Goal: Task Accomplishment & Management: Use online tool/utility

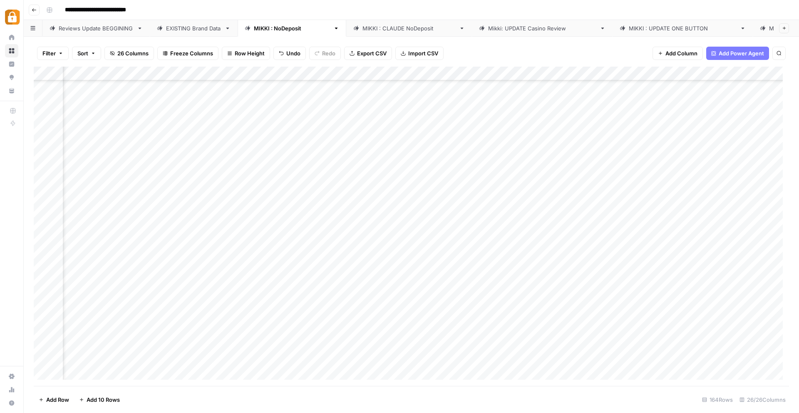
scroll to position [1824, 1468]
click at [707, 218] on div "Add Column" at bounding box center [411, 226] width 755 height 319
click at [704, 128] on div "Add Column" at bounding box center [411, 226] width 755 height 319
drag, startPoint x: 706, startPoint y: 152, endPoint x: 671, endPoint y: 144, distance: 35.8
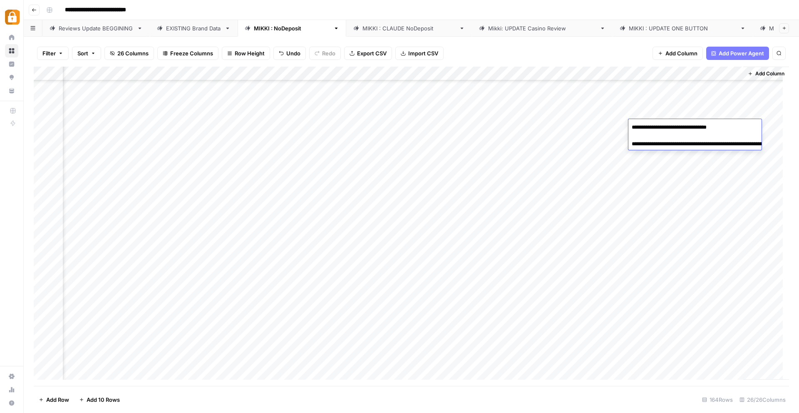
click at [671, 144] on textarea "**********" at bounding box center [712, 140] width 167 height 37
click at [298, 158] on div "Add Column" at bounding box center [411, 226] width 755 height 319
click at [395, 170] on div "Add Column" at bounding box center [411, 226] width 755 height 319
click at [300, 142] on div "Add Column" at bounding box center [411, 226] width 755 height 319
click at [682, 140] on div "Add Column" at bounding box center [411, 226] width 755 height 319
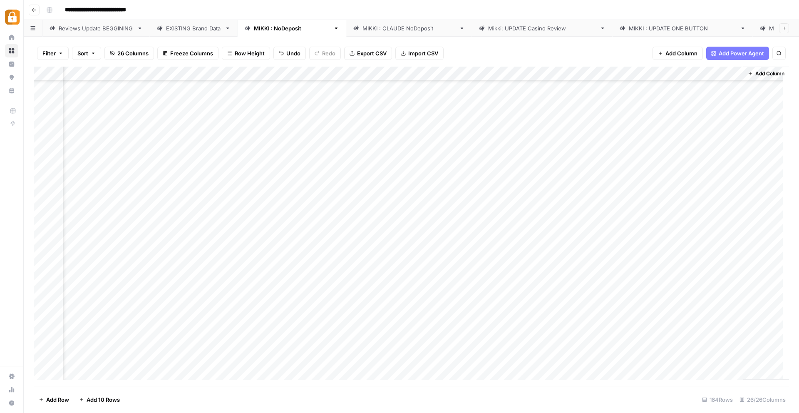
click at [703, 142] on div "Add Column" at bounding box center [411, 226] width 755 height 319
drag, startPoint x: 697, startPoint y: 167, endPoint x: 672, endPoint y: 159, distance: 26.2
click at [672, 159] on textarea "**********" at bounding box center [712, 154] width 167 height 37
click at [572, 159] on div "Add Column" at bounding box center [411, 226] width 755 height 319
click at [515, 159] on div "Add Column" at bounding box center [411, 226] width 755 height 319
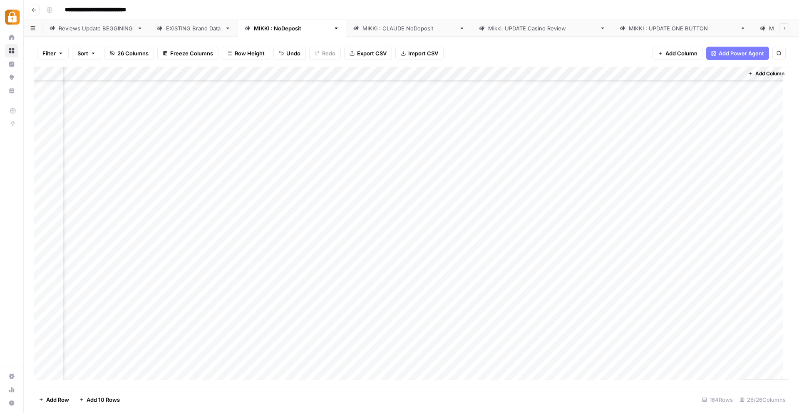
click at [268, 141] on div "Add Column" at bounding box center [411, 226] width 755 height 319
click at [215, 142] on div "Add Column" at bounding box center [411, 226] width 755 height 319
click at [142, 144] on div "Add Column" at bounding box center [411, 226] width 755 height 319
click at [604, 139] on div "Add Column" at bounding box center [411, 226] width 755 height 319
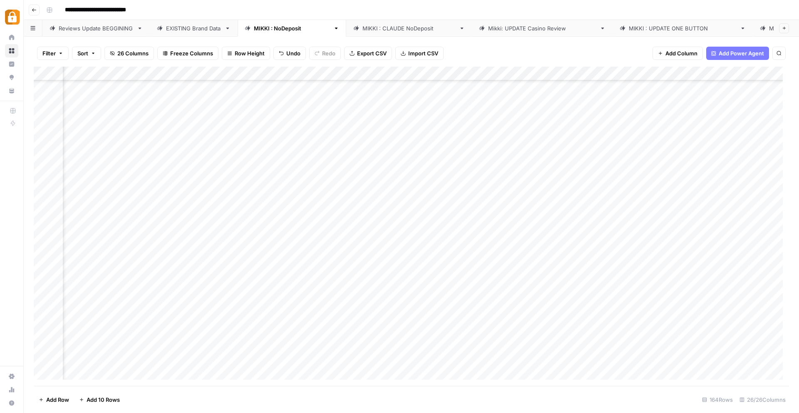
click at [543, 140] on div "Add Column" at bounding box center [411, 226] width 755 height 319
click at [462, 140] on div "Add Column" at bounding box center [411, 226] width 755 height 319
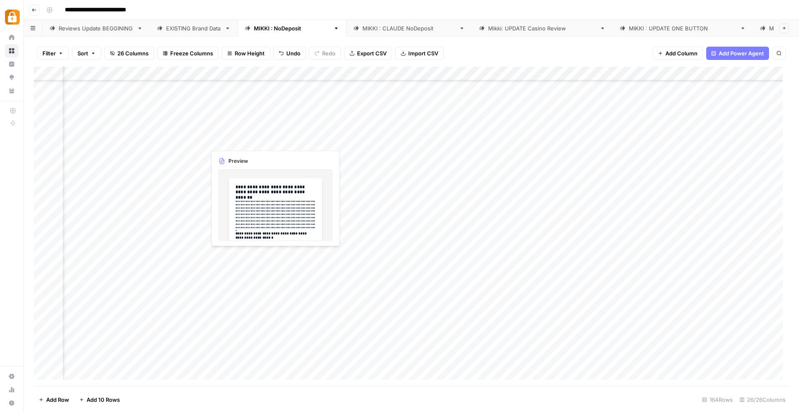
click at [236, 144] on div "Add Column" at bounding box center [411, 226] width 755 height 319
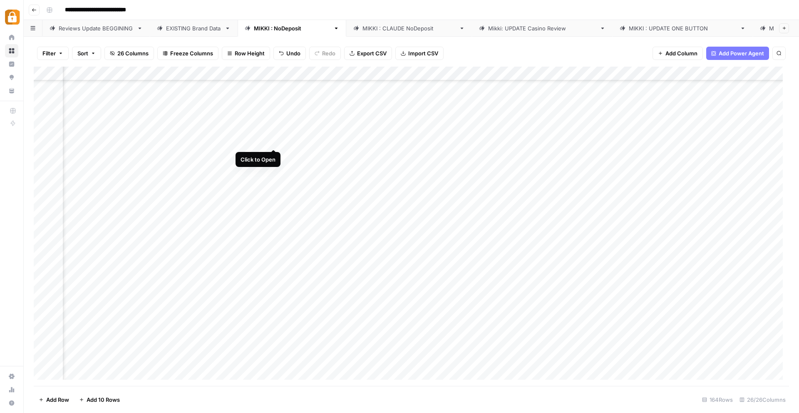
click at [271, 141] on div "Add Column" at bounding box center [411, 226] width 755 height 319
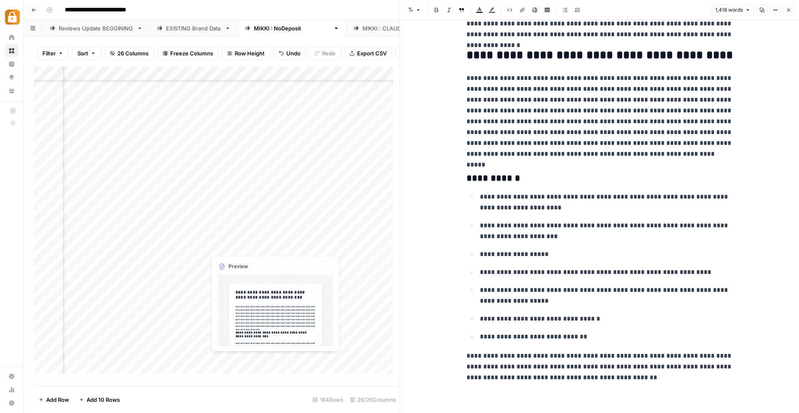
scroll to position [1792, 0]
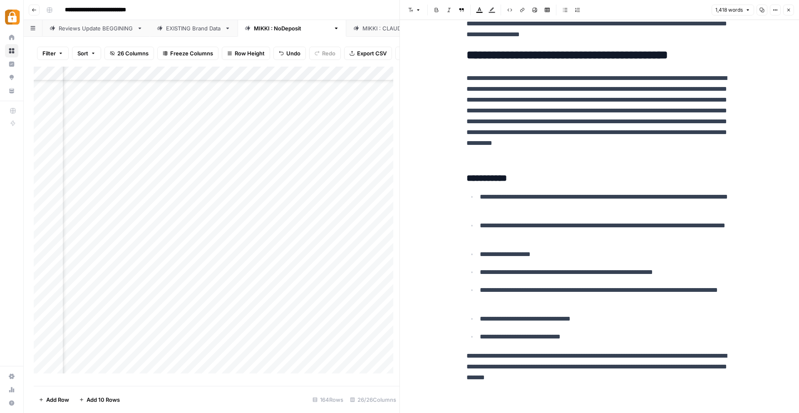
click at [163, 143] on div "Add Column" at bounding box center [217, 223] width 366 height 313
click at [791, 7] on icon "button" at bounding box center [788, 9] width 5 height 5
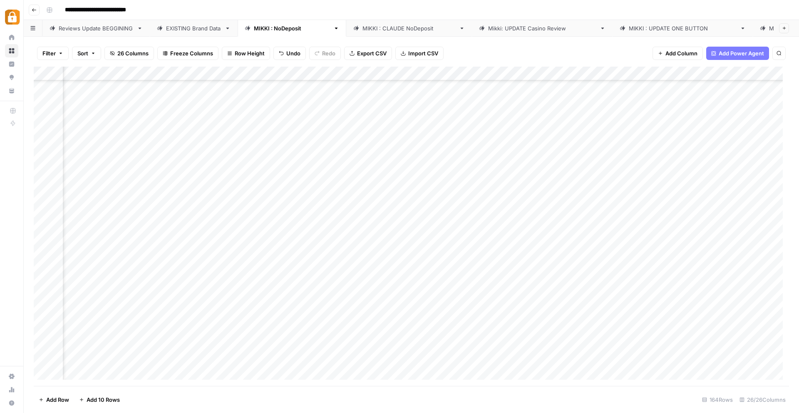
click at [342, 137] on div "Add Column" at bounding box center [411, 226] width 755 height 319
click at [443, 139] on div "Add Column" at bounding box center [411, 226] width 755 height 319
click at [102, 26] on div "Reviews Update BEGGINING" at bounding box center [96, 28] width 75 height 8
click at [187, 29] on div "EXISTING Brand Data" at bounding box center [193, 28] width 55 height 8
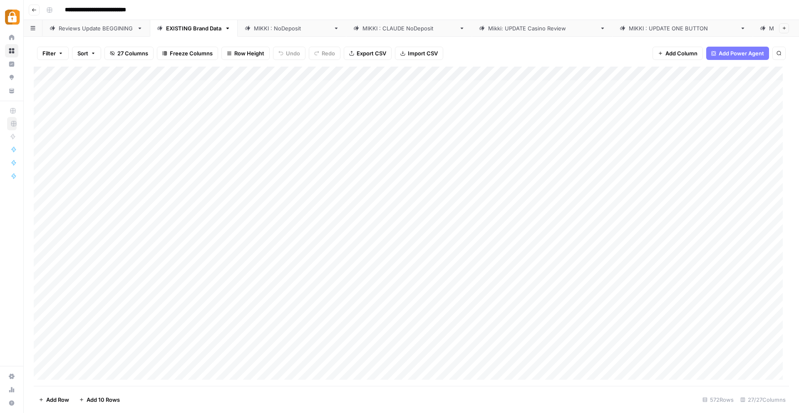
click at [446, 286] on div "Add Column" at bounding box center [411, 226] width 755 height 319
click at [343, 244] on div "Add Column" at bounding box center [411, 226] width 755 height 319
click at [364, 76] on div "Add Column" at bounding box center [411, 226] width 755 height 319
click at [280, 187] on div "Add Column" at bounding box center [411, 226] width 755 height 319
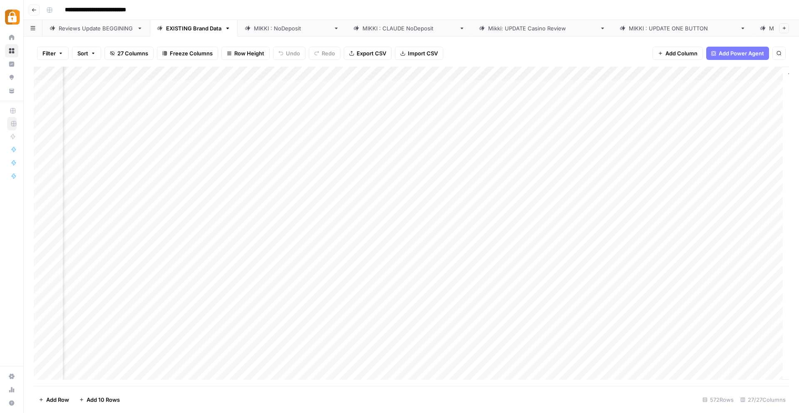
click at [289, 217] on div "Add Column" at bounding box center [411, 226] width 755 height 319
click at [339, 238] on div "Add Column" at bounding box center [411, 226] width 755 height 319
click at [347, 257] on div "Add Column" at bounding box center [411, 226] width 755 height 319
click at [349, 272] on div "Add Column" at bounding box center [411, 226] width 755 height 319
click at [353, 286] on div "Add Column" at bounding box center [411, 226] width 755 height 319
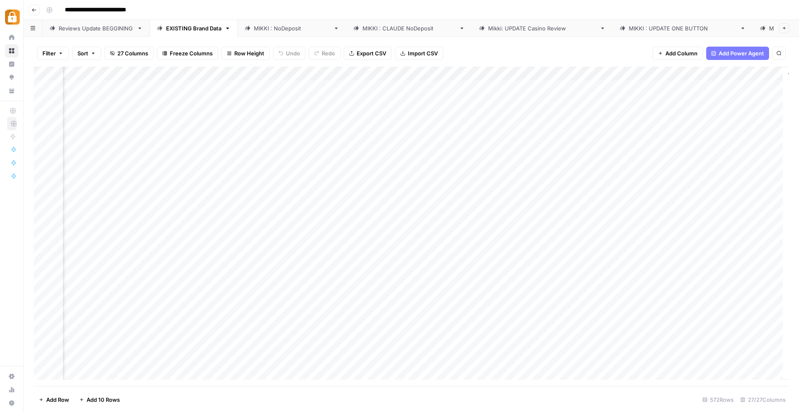
click at [352, 299] on div "Add Column" at bounding box center [411, 226] width 755 height 319
